Goal: Transaction & Acquisition: Purchase product/service

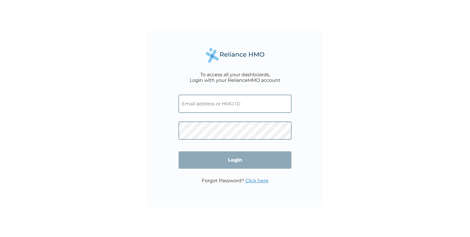
click at [220, 105] on input "text" at bounding box center [235, 104] width 113 height 18
paste input "[EMAIL_ADDRESS][DOMAIN_NAME]"
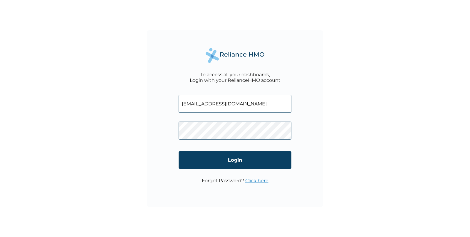
type input "[EMAIL_ADDRESS][DOMAIN_NAME]"
click at [240, 160] on input "Login" at bounding box center [235, 159] width 113 height 17
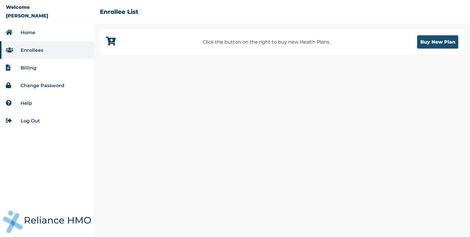
click at [441, 44] on button "Buy New Plan" at bounding box center [437, 41] width 41 height 13
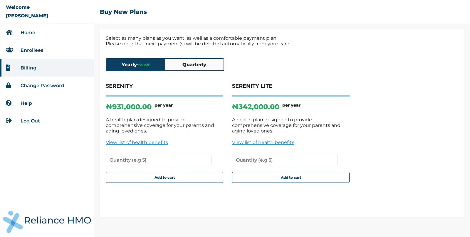
click at [195, 65] on button "Quarterly" at bounding box center [194, 64] width 59 height 11
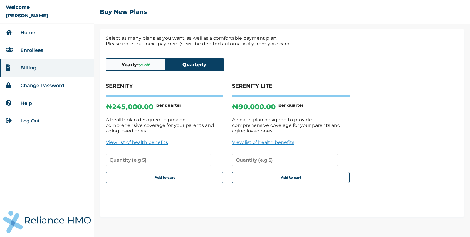
click at [136, 63] on button "Yearly - 5 % off" at bounding box center [135, 64] width 59 height 11
